Goal: Task Accomplishment & Management: Use online tool/utility

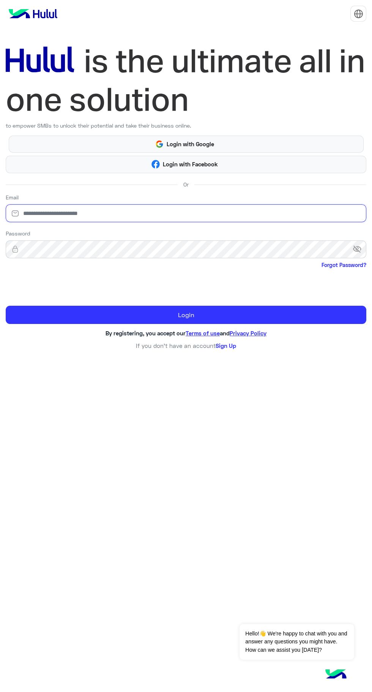
click at [271, 221] on input "email" at bounding box center [186, 213] width 361 height 18
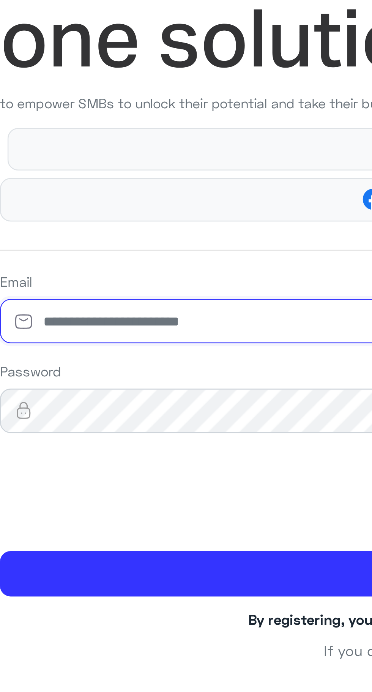
type input "**********"
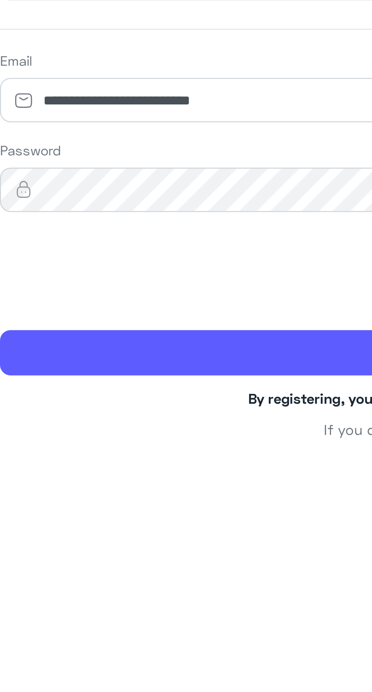
click at [50, 323] on button "Login" at bounding box center [186, 315] width 361 height 18
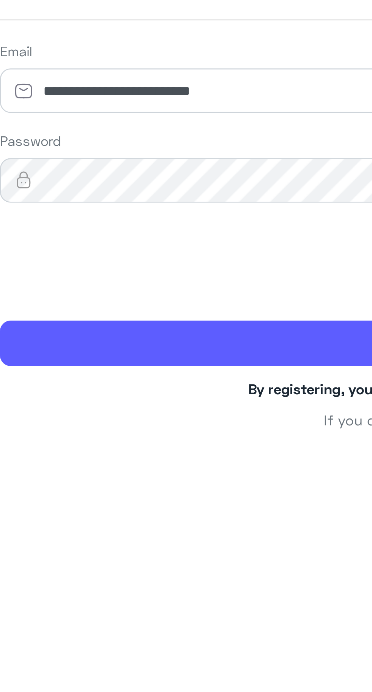
click at [38, 321] on button "Login" at bounding box center [186, 315] width 361 height 18
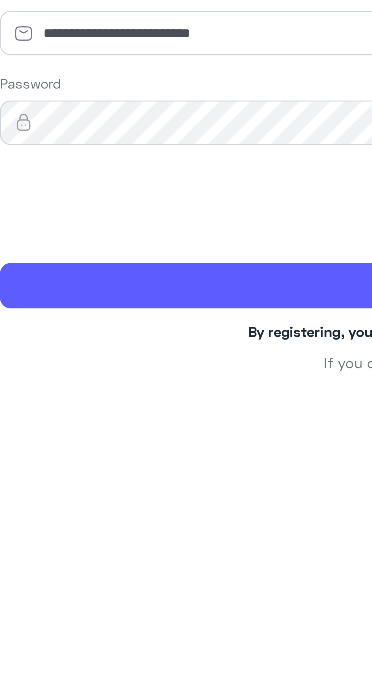
click at [25, 314] on button "Login" at bounding box center [186, 315] width 361 height 18
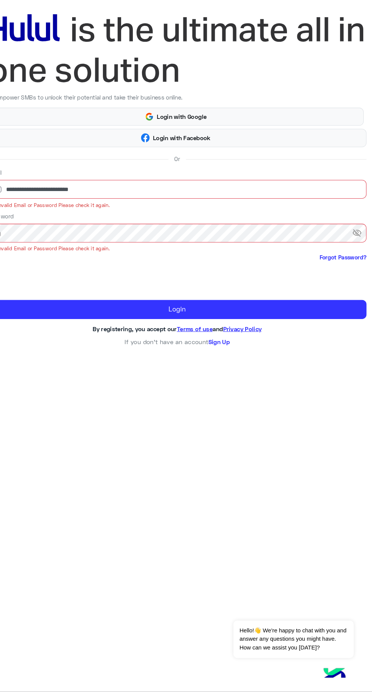
click at [357, 256] on span "visibility_off" at bounding box center [360, 255] width 14 height 14
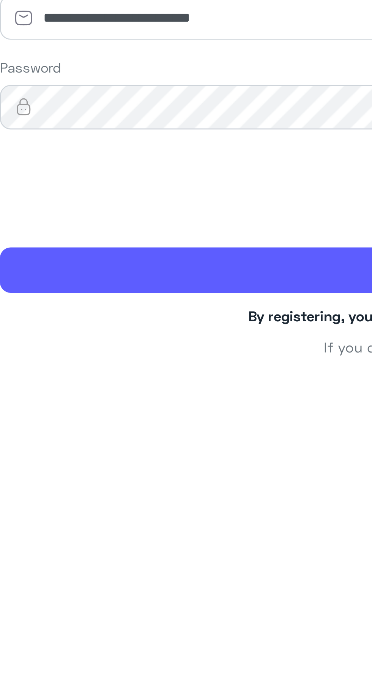
click at [36, 320] on button "Login" at bounding box center [186, 315] width 361 height 18
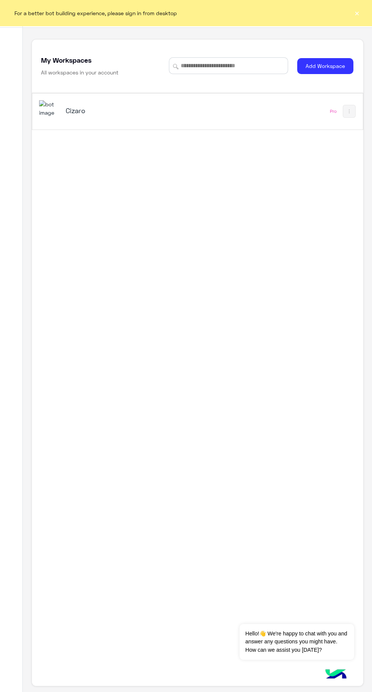
click at [232, 121] on div "Cizaro Pro" at bounding box center [197, 111] width 331 height 36
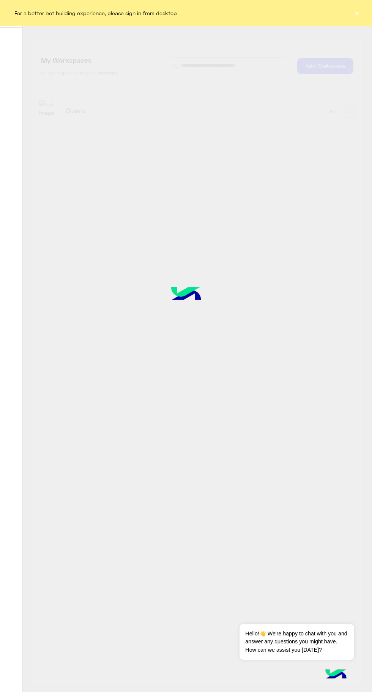
click at [357, 15] on button "×" at bounding box center [357, 13] width 8 height 8
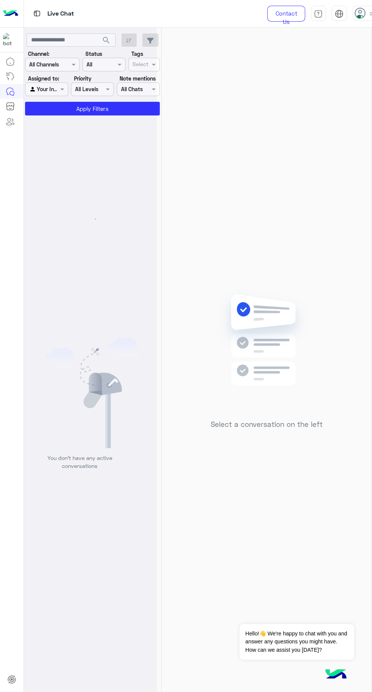
click at [359, 16] on span at bounding box center [359, 17] width 4 height 4
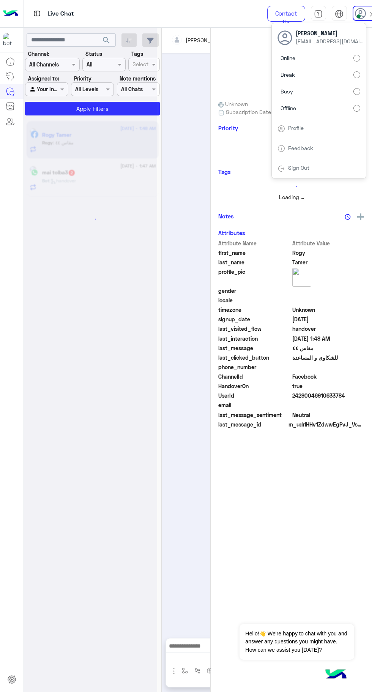
click at [338, 109] on label "Offline" at bounding box center [319, 108] width 83 height 14
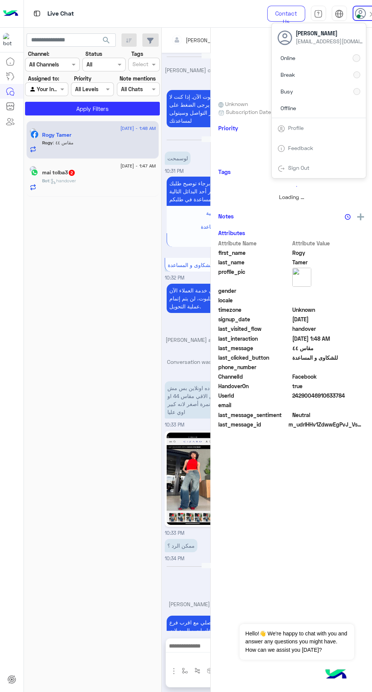
scroll to position [800, 0]
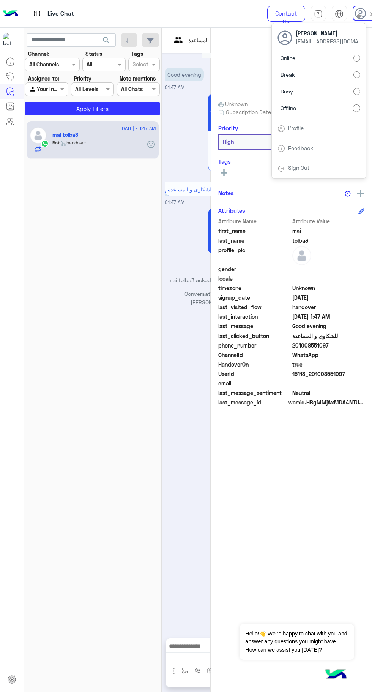
click at [166, 358] on div "[DATE] Good evening 01:47 AM عفوًا لم نفهم اختيار ، برجاء توضيح طلبك للمساعدة أ…" at bounding box center [222, 341] width 121 height 577
click at [359, 16] on span at bounding box center [359, 17] width 4 height 4
click at [361, 62] on div "Online Break Busy Offline" at bounding box center [319, 84] width 94 height 67
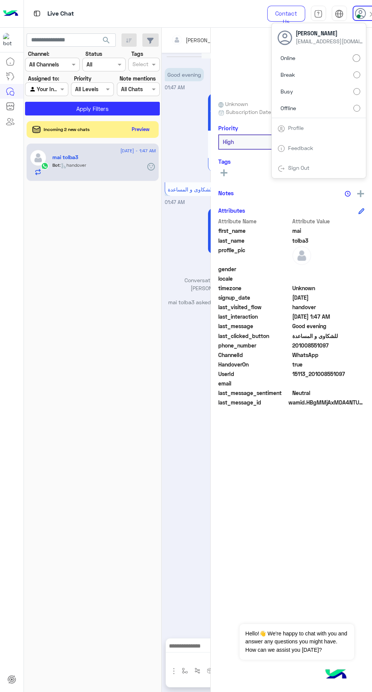
click at [125, 270] on div "[DATE] - 1:47 AM mai tolba3 Bot : handover" at bounding box center [93, 417] width 138 height 554
click at [151, 134] on div "Incoming 2 new chats Preview" at bounding box center [93, 129] width 132 height 16
click at [152, 134] on button "Preview" at bounding box center [141, 129] width 24 height 10
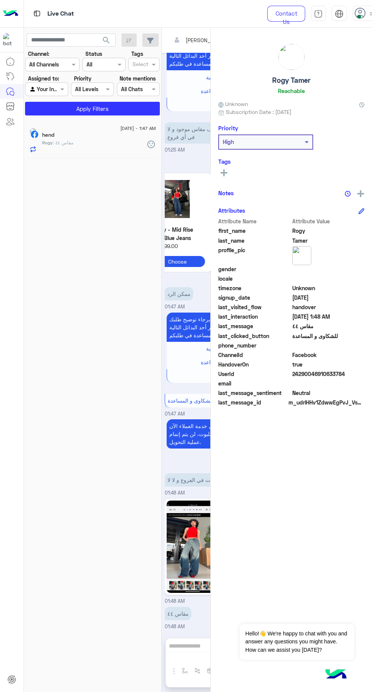
scroll to position [647, 0]
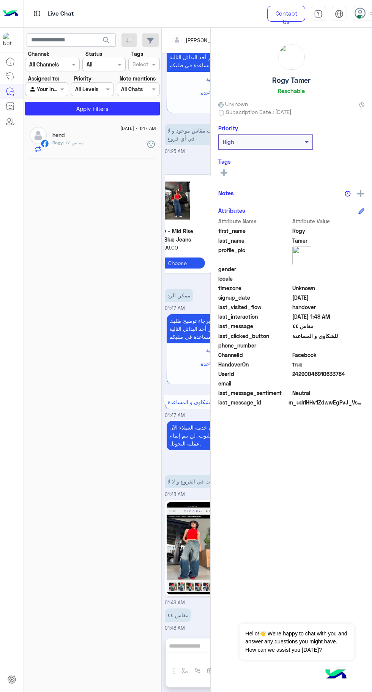
click at [361, 28] on div "Rogy Tamer Reachable Unknown Subscription Date : [DATE] Priority High Tags See …" at bounding box center [291, 358] width 161 height 661
click at [359, 16] on span at bounding box center [359, 17] width 4 height 4
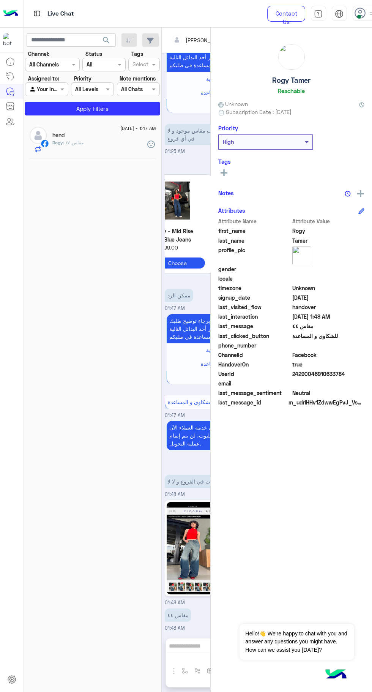
click at [358, 16] on span at bounding box center [359, 17] width 4 height 4
click at [359, 16] on span at bounding box center [359, 17] width 4 height 4
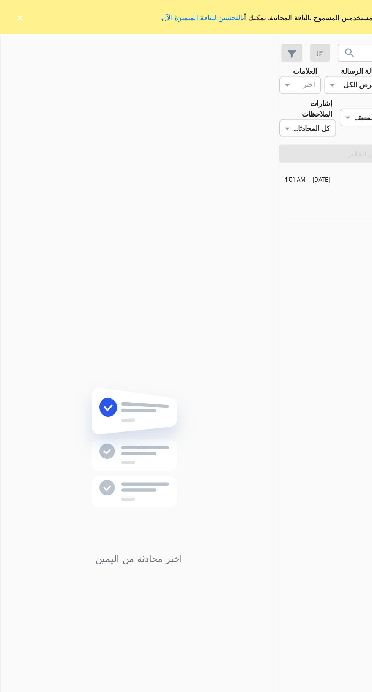
click at [19, 16] on div "لقد وصلت للحد الأقصى من عدد المستخدمين المسموح بالباقة المجانية. يمكنك أن التحس…" at bounding box center [186, 13] width 372 height 26
click at [19, 17] on div "لقد وصلت للحد الأقصى من عدد المستخدمين المسموح بالباقة المجانية. يمكنك أن التحس…" at bounding box center [186, 13] width 372 height 26
click at [19, 16] on div "لقد وصلت للحد الأقصى من عدد المستخدمين المسموح بالباقة المجانية. يمكنك أن التحس…" at bounding box center [186, 13] width 372 height 26
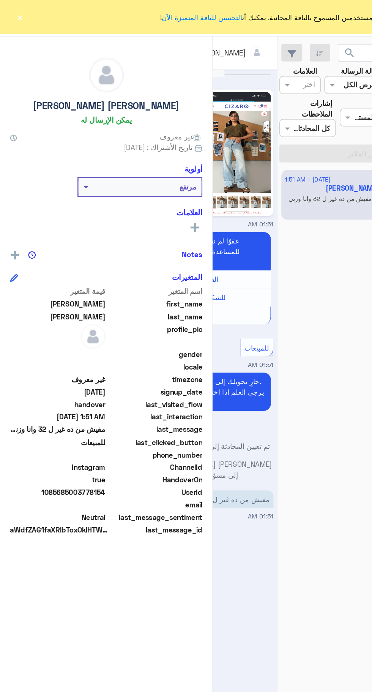
click at [15, 13] on button "×" at bounding box center [15, 13] width 8 height 8
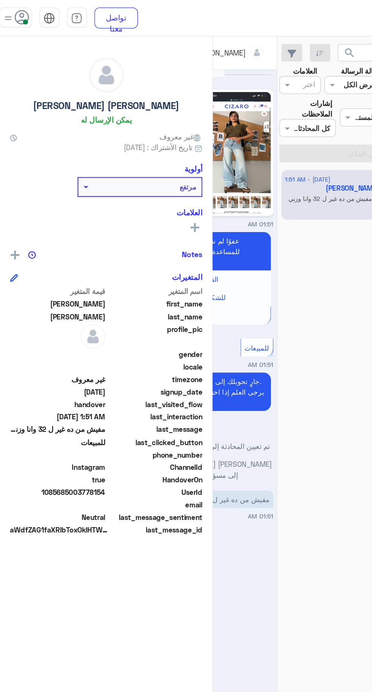
click at [19, 16] on span at bounding box center [19, 17] width 4 height 4
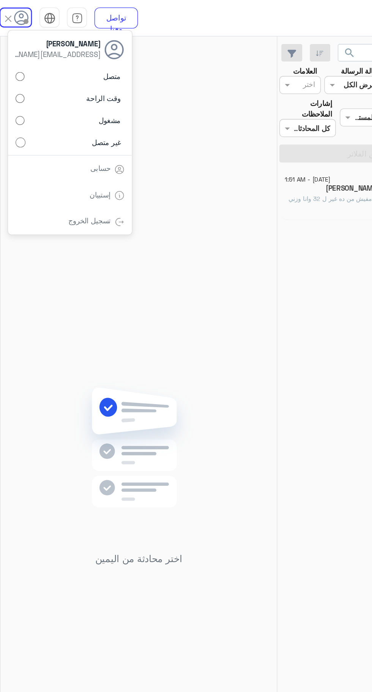
click at [169, 349] on div "اختر محادثة من اليمين" at bounding box center [105, 361] width 210 height 667
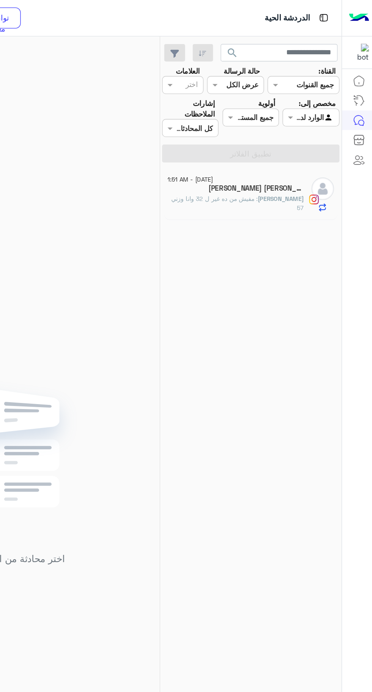
click at [302, 145] on h5 "Farida Tarek Naggar 1" at bounding box center [284, 143] width 73 height 6
